Goal: Use online tool/utility: Utilize a website feature to perform a specific function

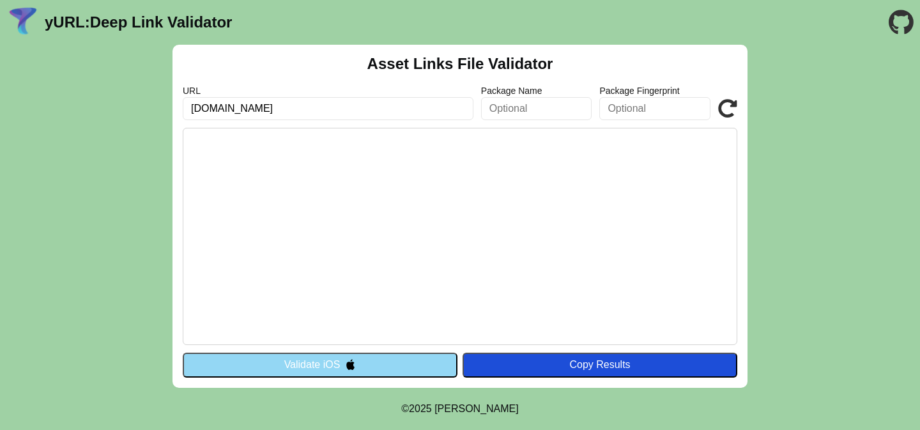
type input "[DOMAIN_NAME]"
click at [425, 348] on div "Asset Links File Validator URL b2c.dev.besttrip.tech Package Name Package Finge…" at bounding box center [460, 216] width 575 height 343
click at [421, 362] on button "Validate iOS" at bounding box center [320, 365] width 275 height 24
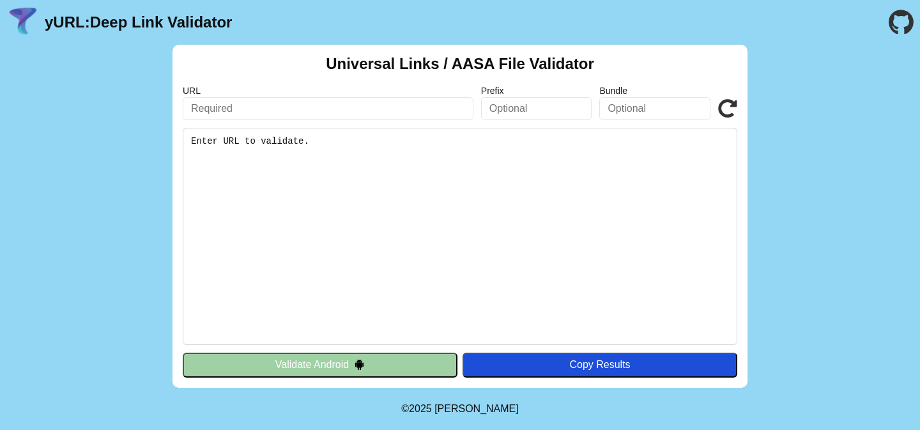
click at [332, 104] on input "text" at bounding box center [328, 108] width 291 height 23
type input "[DOMAIN_NAME]"
click at [352, 359] on button "Validate Android" at bounding box center [320, 365] width 275 height 24
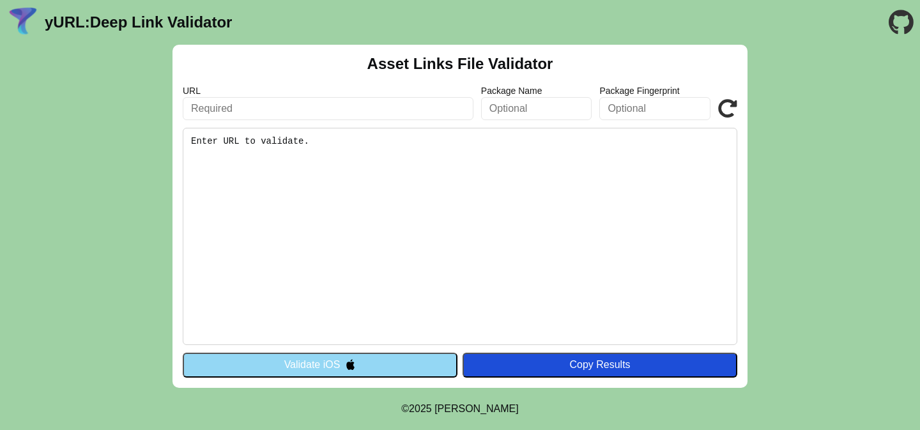
click at [413, 150] on pre "Enter URL to validate." at bounding box center [460, 236] width 555 height 217
click at [237, 149] on pre "Enter URL to validate." at bounding box center [460, 236] width 555 height 217
click at [282, 108] on input "text" at bounding box center [328, 108] width 291 height 23
type input "[DOMAIN_NAME]"
click at [420, 366] on button "Validate iOS" at bounding box center [320, 365] width 275 height 24
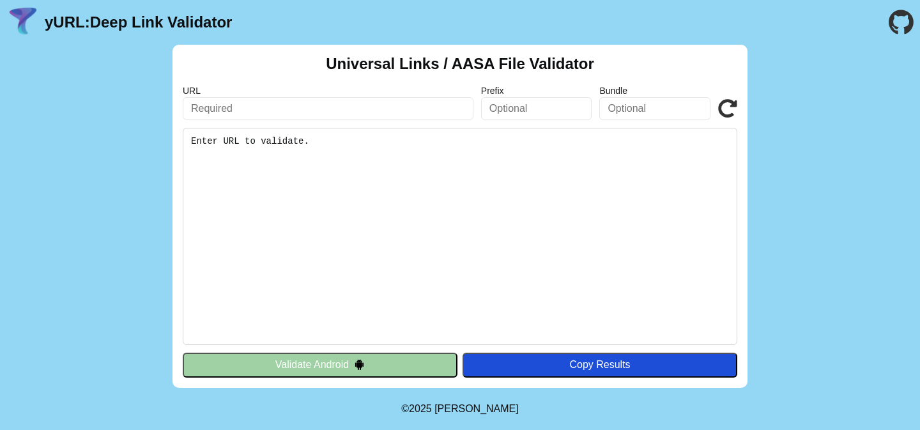
click at [332, 105] on input "text" at bounding box center [328, 108] width 291 height 23
type input "[DOMAIN_NAME]\"
click button "Validate" at bounding box center [0, 0] width 0 height 0
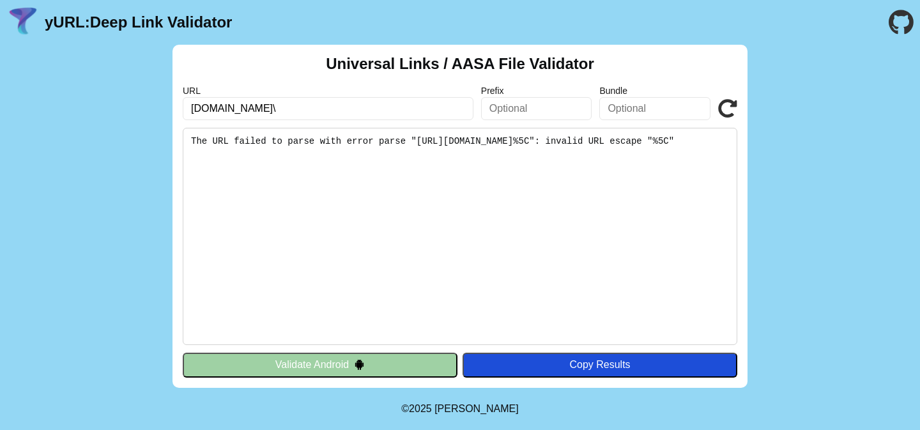
click at [315, 107] on input "[DOMAIN_NAME]\" at bounding box center [328, 108] width 291 height 23
type input "[DOMAIN_NAME]"
click button "Validate" at bounding box center [0, 0] width 0 height 0
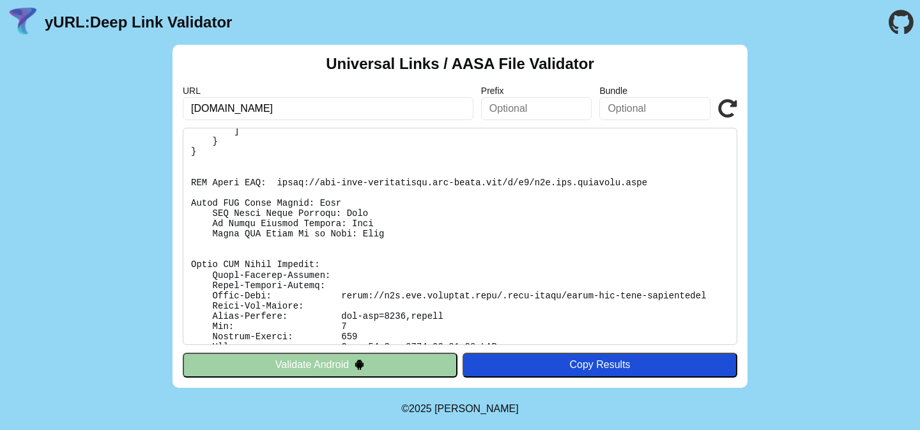
scroll to position [324, 0]
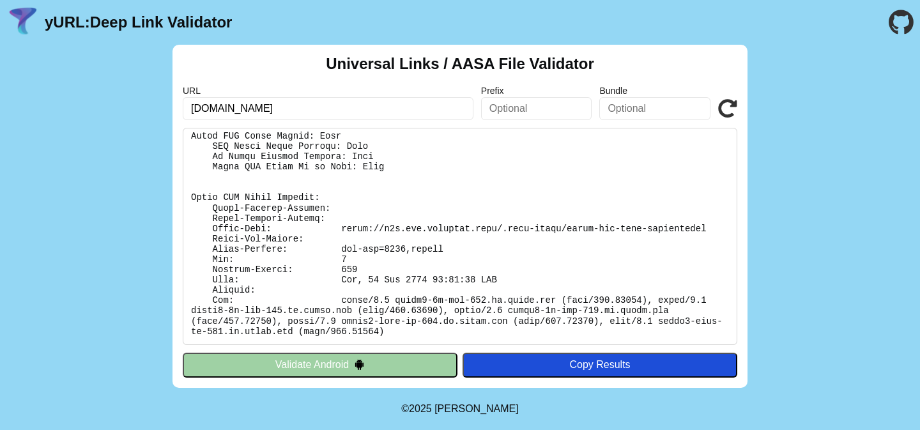
click at [363, 362] on img at bounding box center [359, 364] width 11 height 11
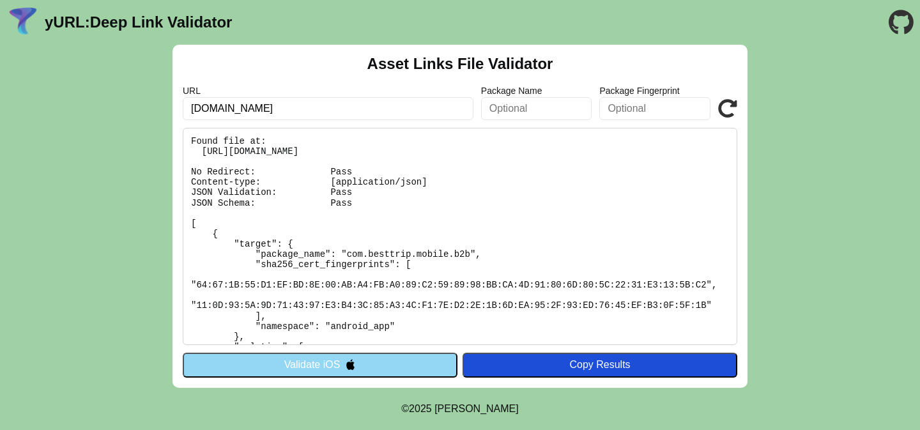
click at [314, 108] on input "[DOMAIN_NAME]" at bounding box center [328, 108] width 291 height 23
click button "Validate" at bounding box center [0, 0] width 0 height 0
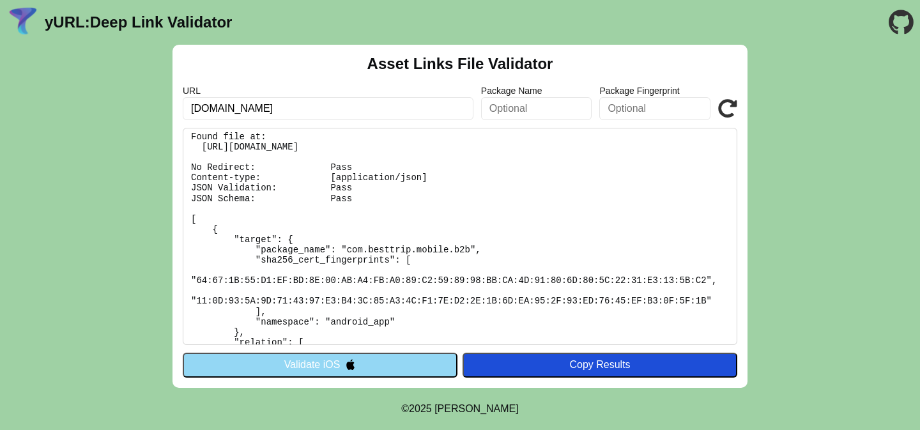
scroll to position [66, 0]
